Goal: Register for event/course

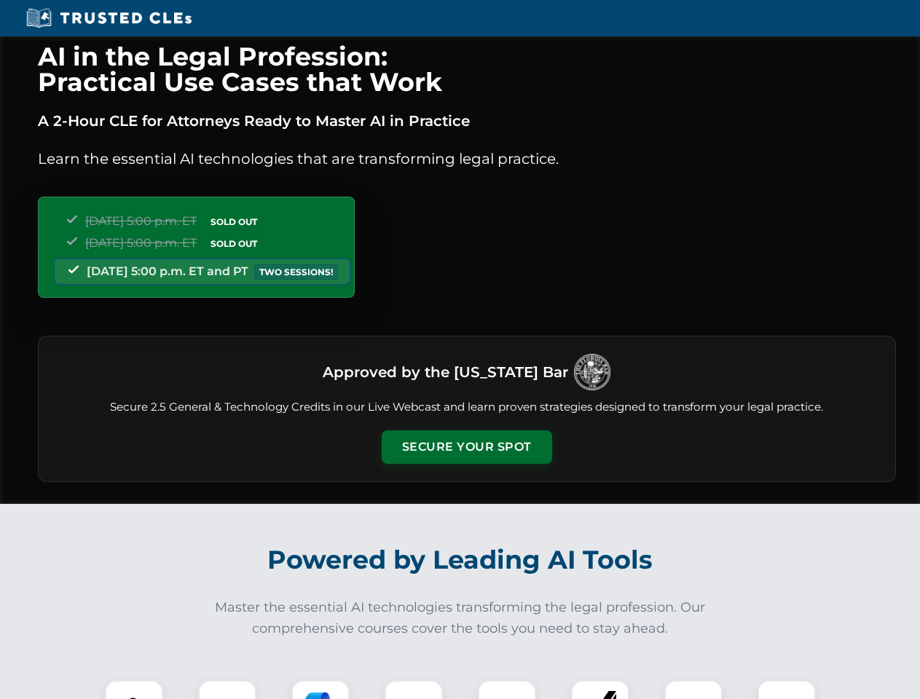
click at [466, 447] on button "Secure Your Spot" at bounding box center [467, 446] width 170 height 33
click at [134, 689] on img at bounding box center [134, 709] width 42 height 42
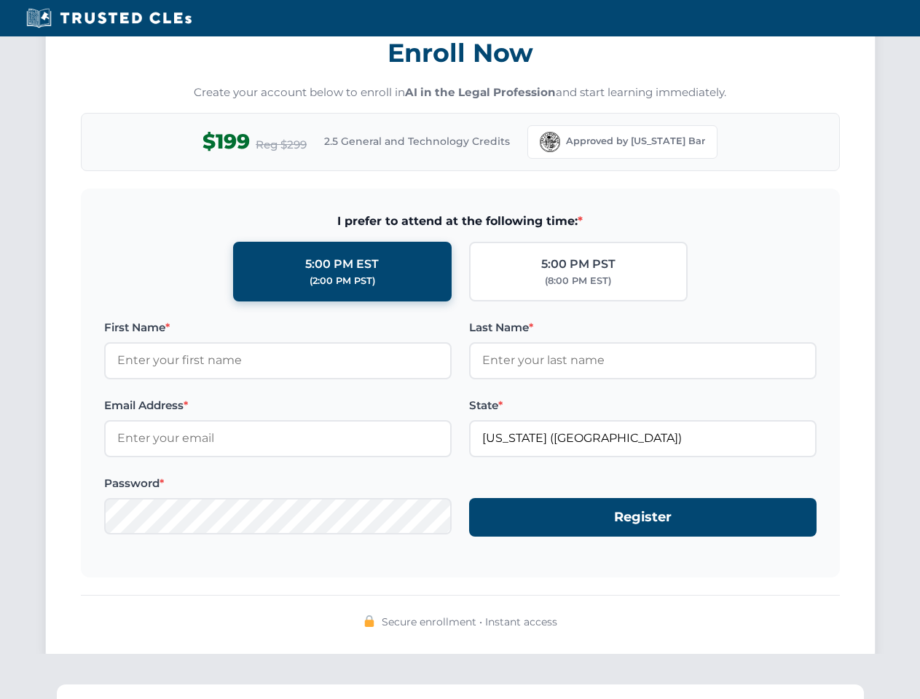
scroll to position [1429, 0]
